Goal: Download file/media

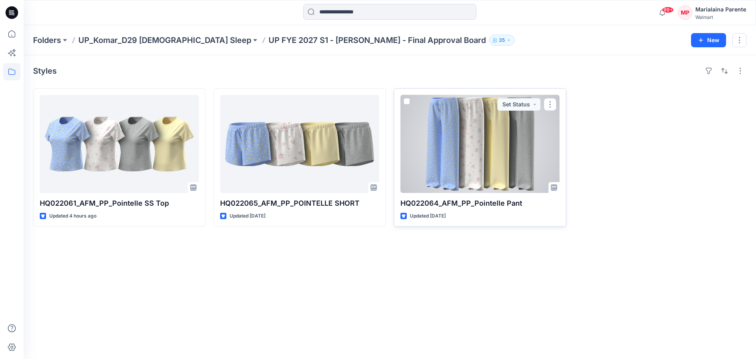
click at [462, 142] on div at bounding box center [480, 144] width 159 height 98
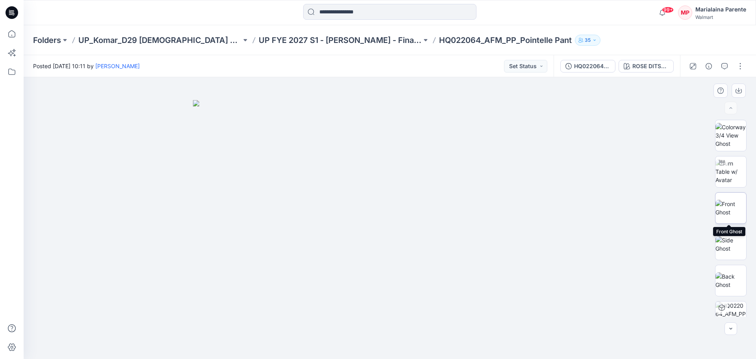
click at [725, 206] on img at bounding box center [731, 208] width 31 height 17
click at [737, 123] on img at bounding box center [731, 135] width 31 height 25
click at [738, 203] on img at bounding box center [731, 208] width 31 height 17
click at [732, 236] on img at bounding box center [731, 244] width 31 height 17
click at [729, 278] on img at bounding box center [731, 280] width 31 height 17
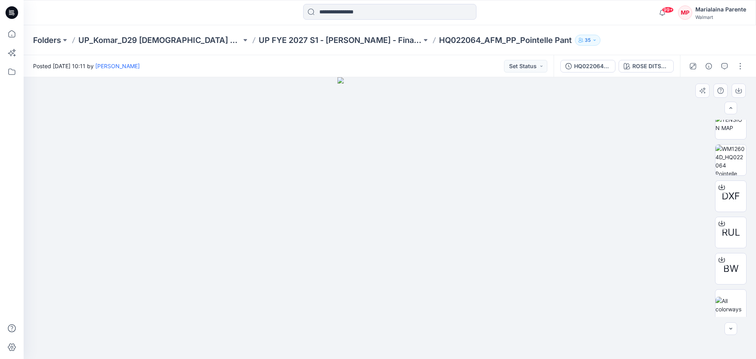
scroll to position [451, 0]
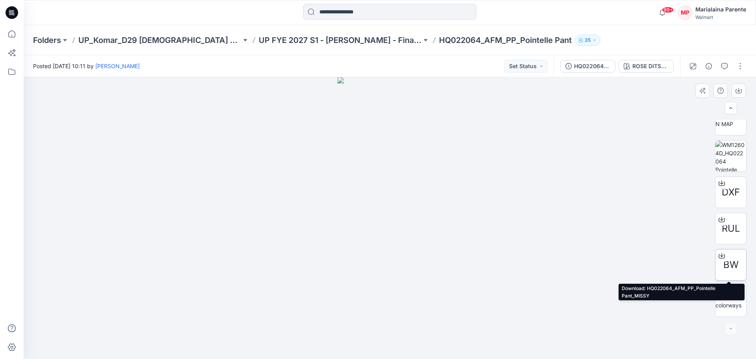
click at [722, 255] on icon at bounding box center [722, 255] width 6 height 6
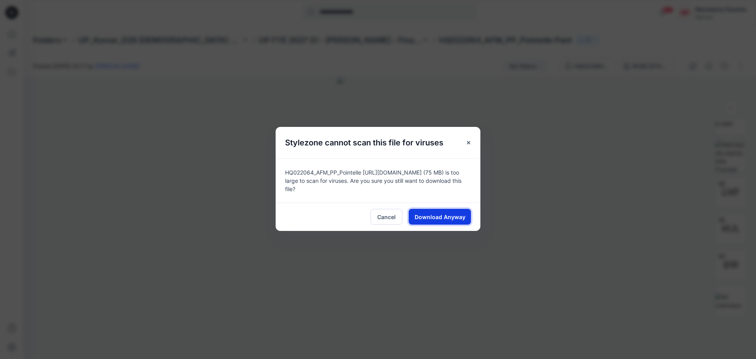
click at [464, 214] on span "Download Anyway" at bounding box center [440, 217] width 51 height 8
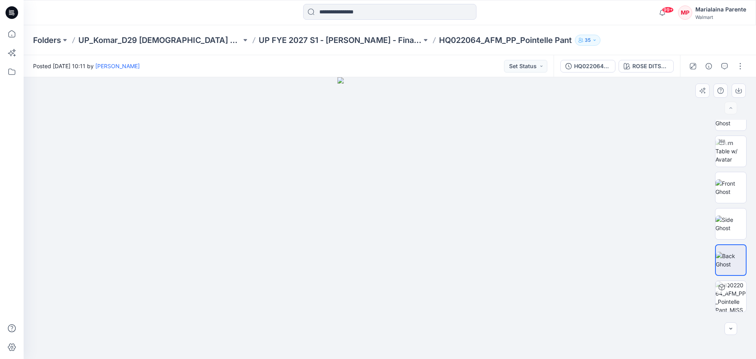
scroll to position [0, 0]
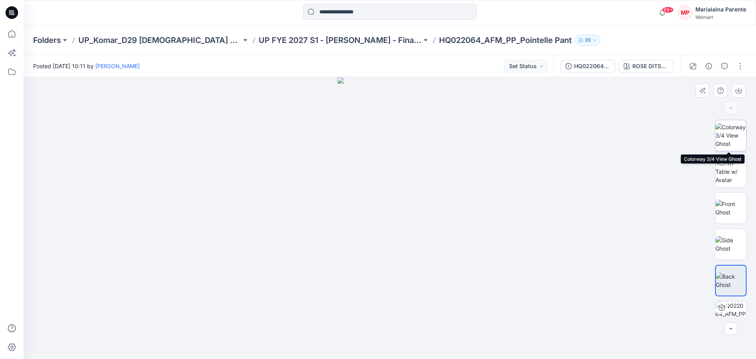
click at [726, 133] on img at bounding box center [731, 135] width 31 height 25
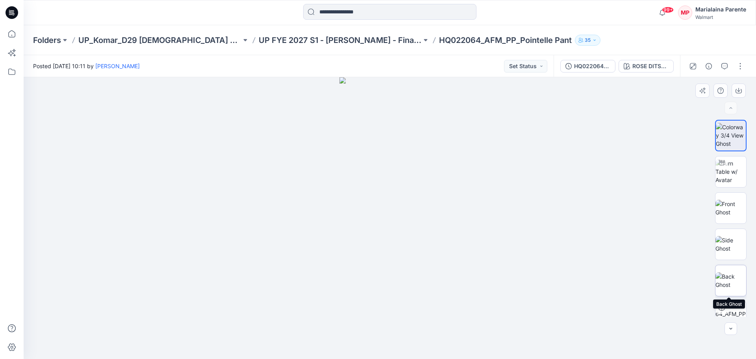
click at [733, 279] on img at bounding box center [731, 280] width 31 height 17
click at [742, 167] on img at bounding box center [731, 171] width 31 height 25
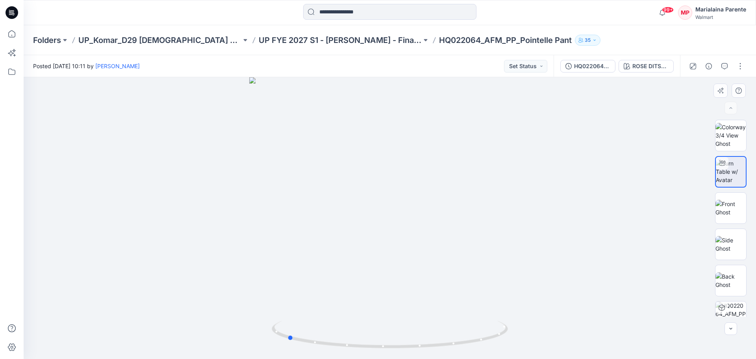
drag, startPoint x: 514, startPoint y: 217, endPoint x: 411, endPoint y: 226, distance: 103.2
click at [411, 226] on div at bounding box center [390, 218] width 733 height 282
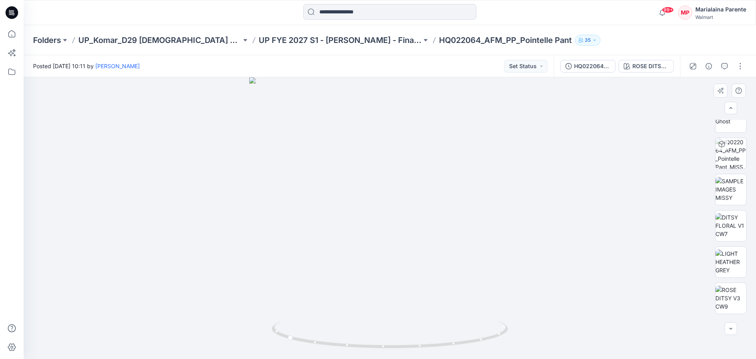
scroll to position [158, 0]
click at [733, 187] on img at bounding box center [731, 194] width 31 height 25
click at [740, 131] on img at bounding box center [731, 122] width 31 height 17
drag, startPoint x: 744, startPoint y: 184, endPoint x: 744, endPoint y: 175, distance: 8.7
click at [744, 175] on div "DXF RUL BW" at bounding box center [731, 218] width 32 height 197
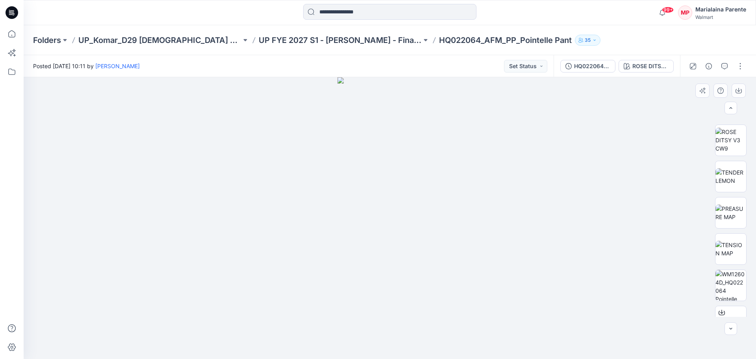
scroll to position [339, 0]
